Goal: Task Accomplishment & Management: Use online tool/utility

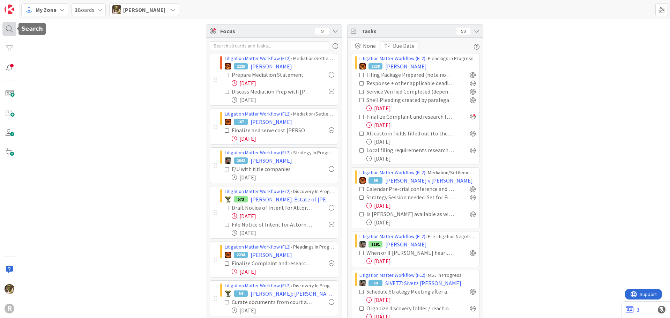
click at [12, 27] on div at bounding box center [9, 29] width 14 height 14
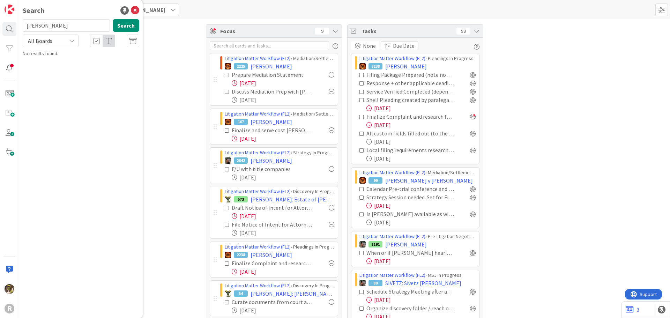
type input "[PERSON_NAME]"
click at [86, 58] on span ": Beneficiary of Estate" at bounding box center [109, 61] width 46 height 6
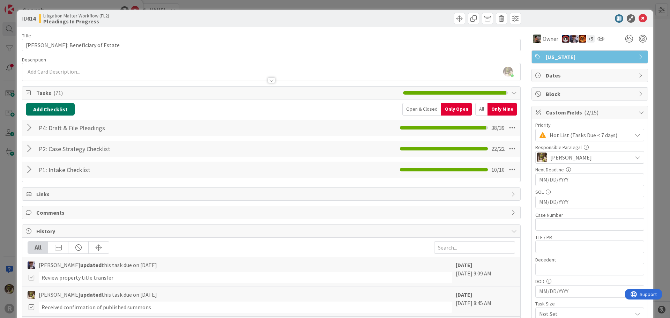
click at [59, 106] on button "Add Checklist" at bounding box center [50, 109] width 49 height 13
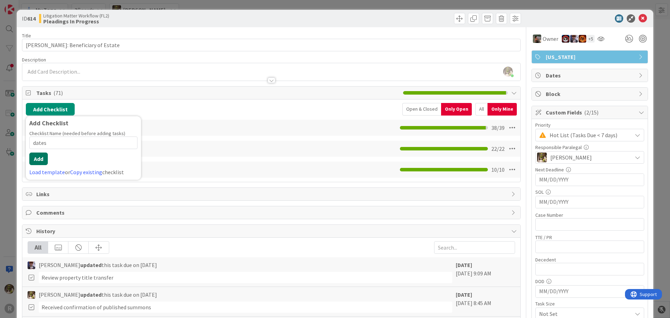
type input "dates"
click at [37, 158] on button "Add" at bounding box center [38, 158] width 18 height 13
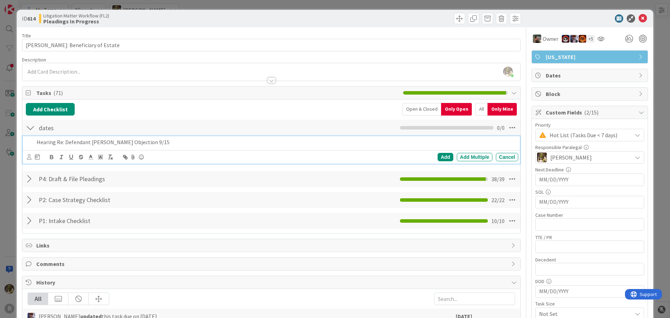
click at [148, 144] on p "Hearing Re: Defendant [PERSON_NAME] Objection 9/15" at bounding box center [276, 142] width 479 height 8
click at [183, 145] on p "Hearing Re: Defendant [PERSON_NAME] Objection - 9/15" at bounding box center [276, 142] width 479 height 8
click at [28, 156] on icon at bounding box center [29, 156] width 5 height 5
type input "max"
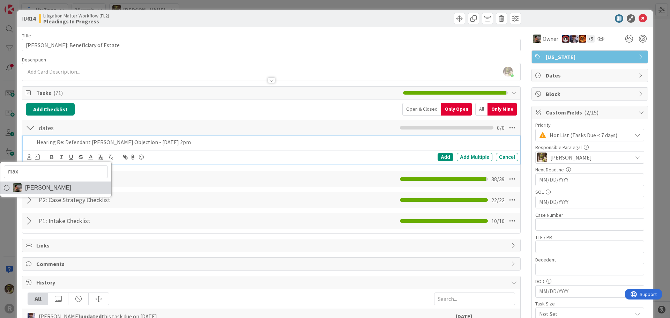
click at [47, 187] on span "[PERSON_NAME]" at bounding box center [48, 187] width 46 height 10
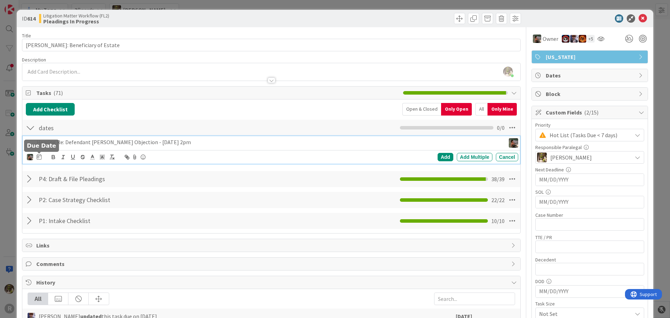
click at [40, 157] on icon at bounding box center [39, 157] width 5 height 6
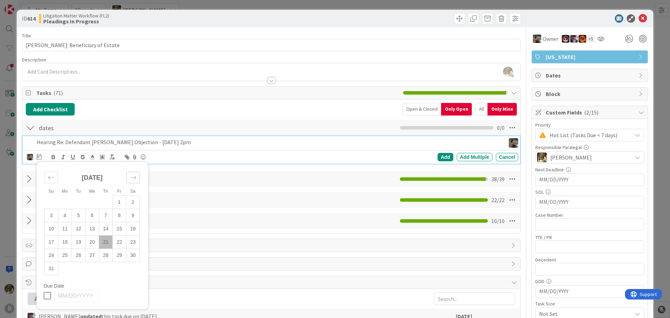
click at [126, 178] on div "Move forward to switch to the next month." at bounding box center [133, 178] width 14 height 12
click at [64, 226] on td "15" at bounding box center [65, 228] width 14 height 13
click at [439, 155] on div "Add" at bounding box center [445, 157] width 16 height 8
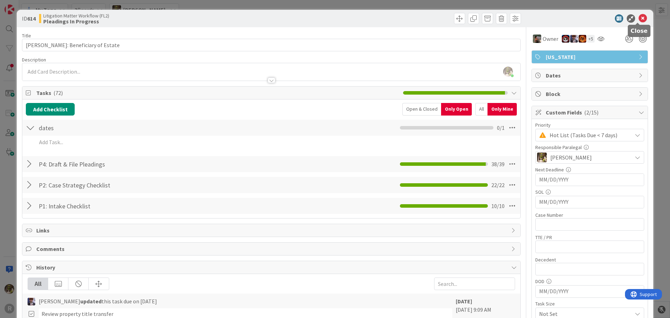
click at [638, 20] on icon at bounding box center [642, 18] width 8 height 8
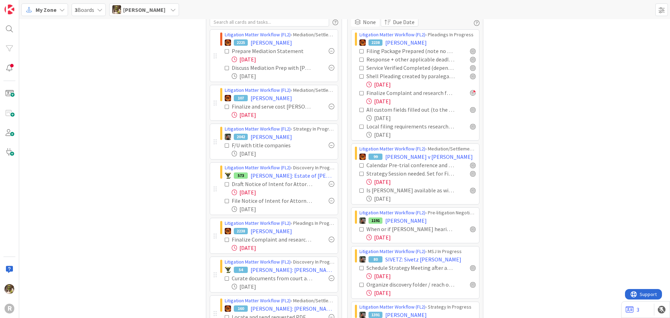
scroll to position [35, 0]
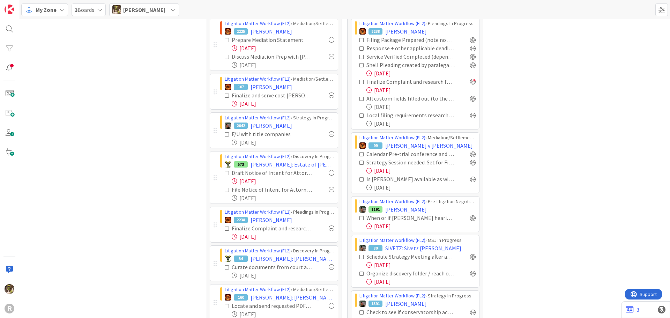
click at [57, 10] on div "My Zone" at bounding box center [44, 9] width 47 height 13
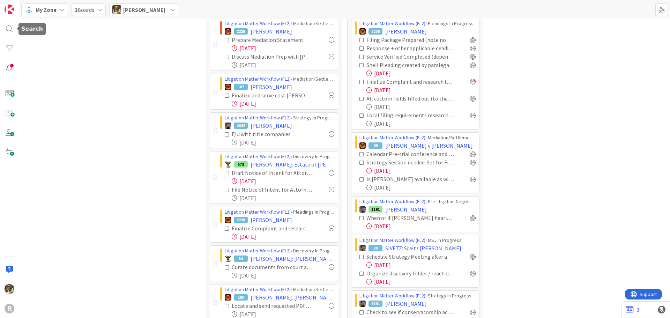
drag, startPoint x: 11, startPoint y: 31, endPoint x: 28, endPoint y: 27, distance: 17.5
click at [11, 30] on div at bounding box center [9, 29] width 14 height 14
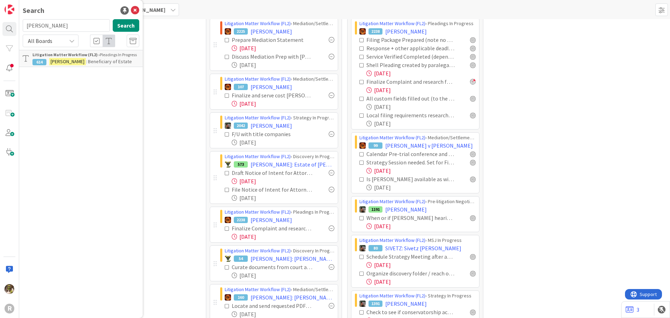
click at [107, 59] on span ": Beneficiary of Estate" at bounding box center [109, 61] width 46 height 6
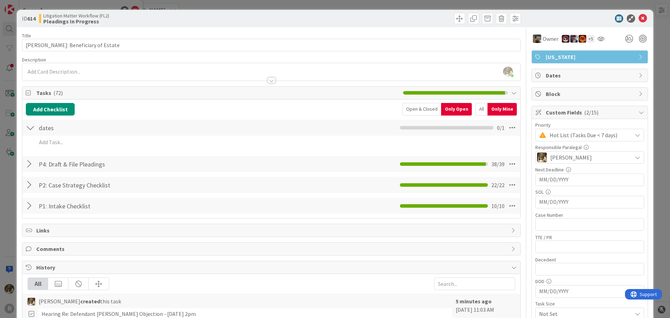
click at [30, 163] on div at bounding box center [30, 164] width 9 height 13
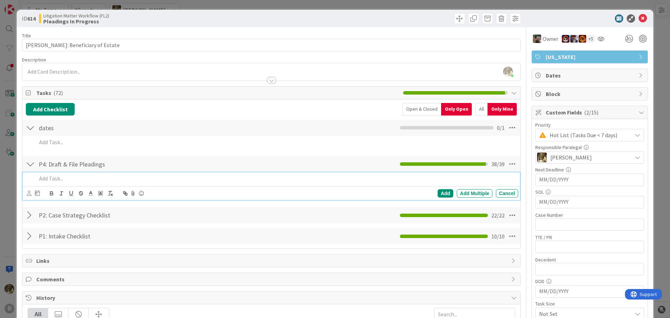
click at [64, 182] on p at bounding box center [276, 178] width 479 height 8
click at [29, 192] on icon at bounding box center [29, 192] width 5 height 5
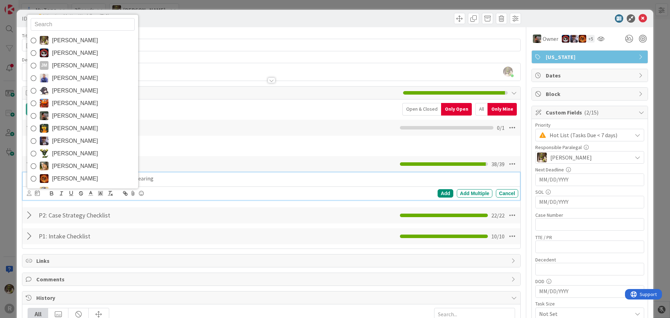
click at [86, 38] on link "[PERSON_NAME]" at bounding box center [82, 40] width 111 height 13
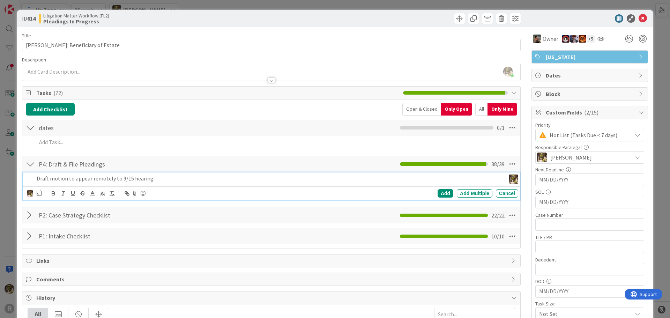
click at [38, 193] on icon at bounding box center [39, 193] width 5 height 6
click at [107, 295] on td "28" at bounding box center [106, 291] width 14 height 13
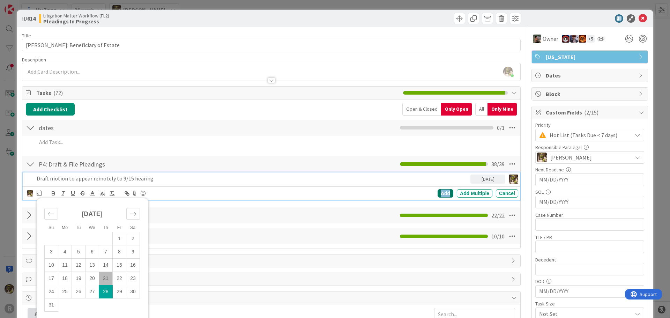
click at [440, 194] on div "Add" at bounding box center [445, 193] width 16 height 8
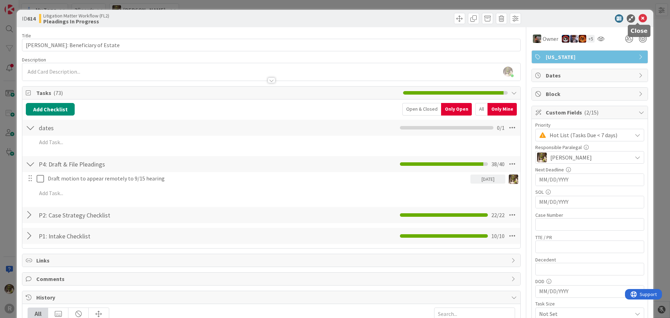
click at [638, 18] on icon at bounding box center [642, 18] width 8 height 8
